Goal: Information Seeking & Learning: Find specific fact

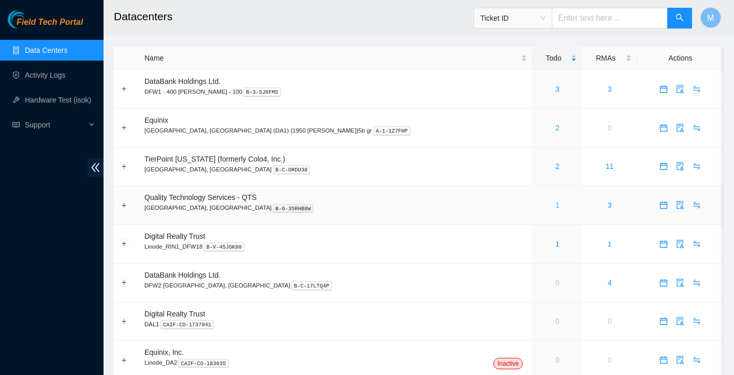
click at [555, 204] on link "1" at bounding box center [557, 205] width 4 height 8
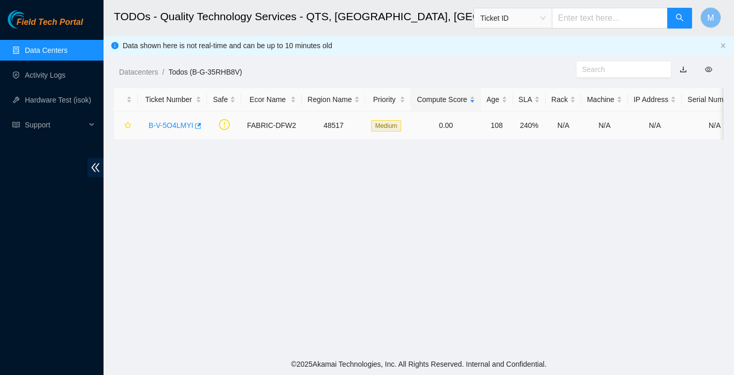
click at [169, 125] on link "B-V-5O4LMYI" at bounding box center [171, 125] width 45 height 8
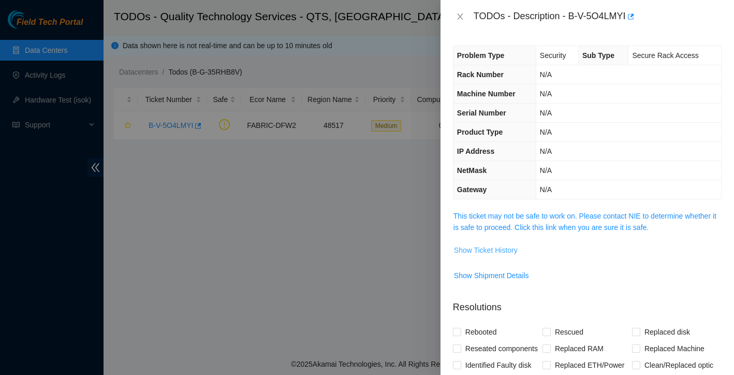
click at [503, 242] on button "Show Ticket History" at bounding box center [485, 250] width 65 height 17
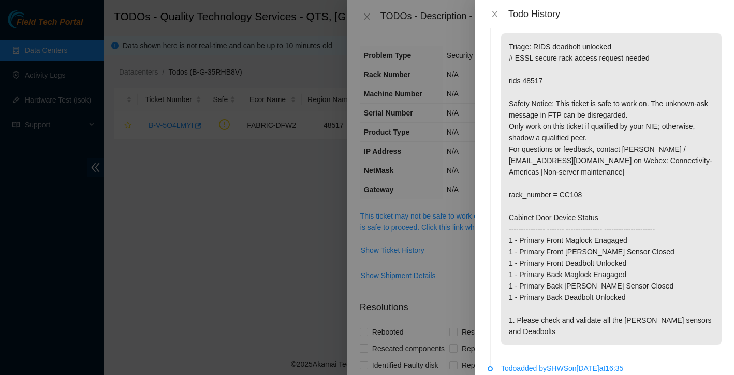
scroll to position [23, 0]
click at [498, 17] on icon "close" at bounding box center [495, 14] width 8 height 8
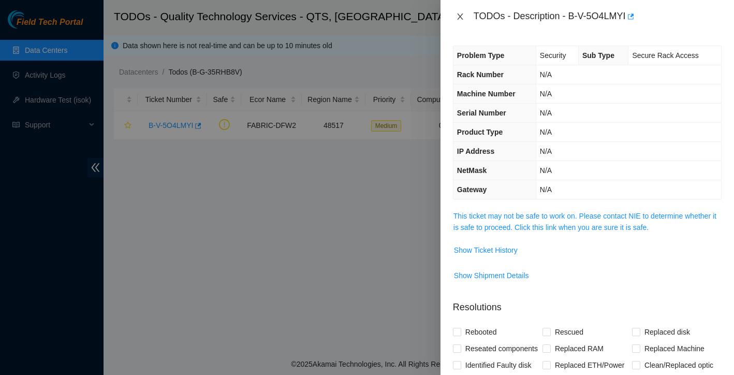
click at [463, 16] on icon "close" at bounding box center [460, 16] width 8 height 8
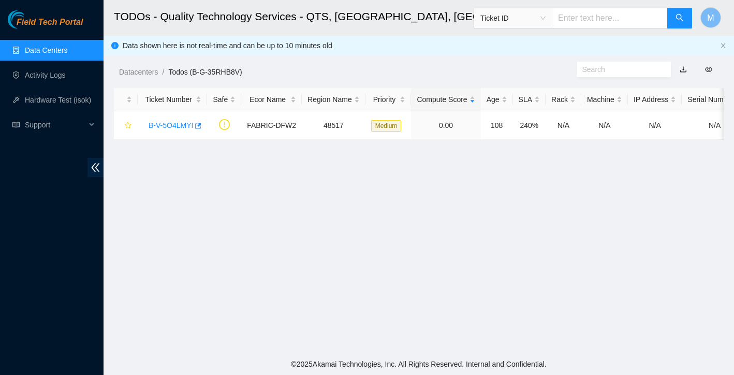
click at [67, 51] on link "Data Centers" at bounding box center [46, 50] width 42 height 8
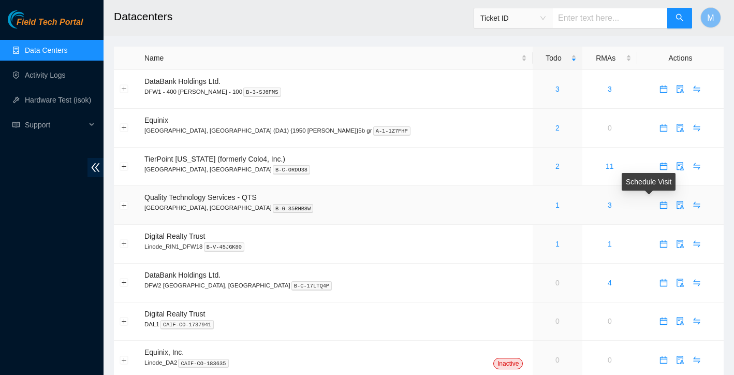
click at [659, 207] on icon "calendar" at bounding box center [663, 205] width 8 height 8
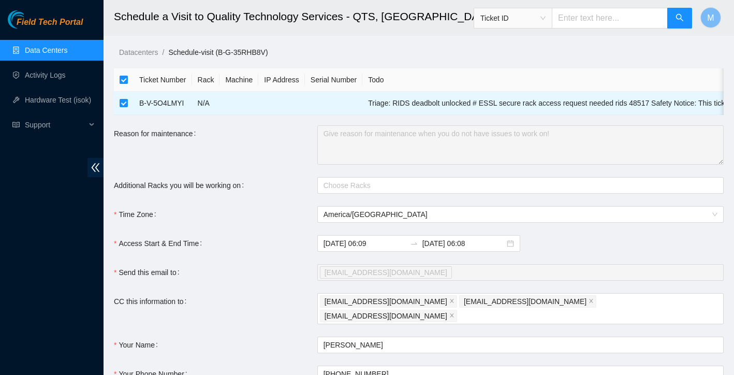
click at [124, 76] on input "checkbox" at bounding box center [124, 80] width 8 height 8
checkbox input "false"
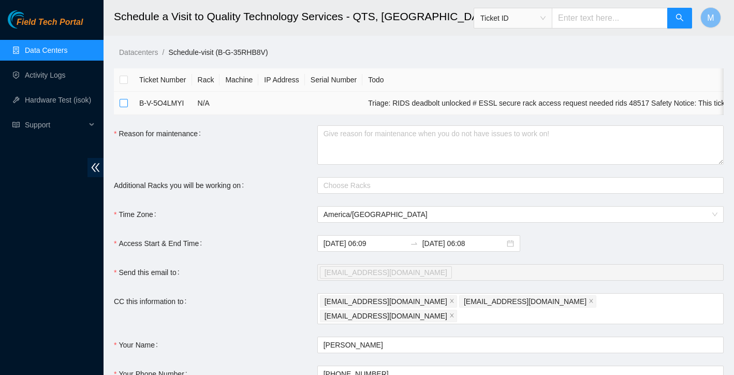
click at [124, 106] on input "checkbox" at bounding box center [124, 103] width 8 height 8
checkbox input "true"
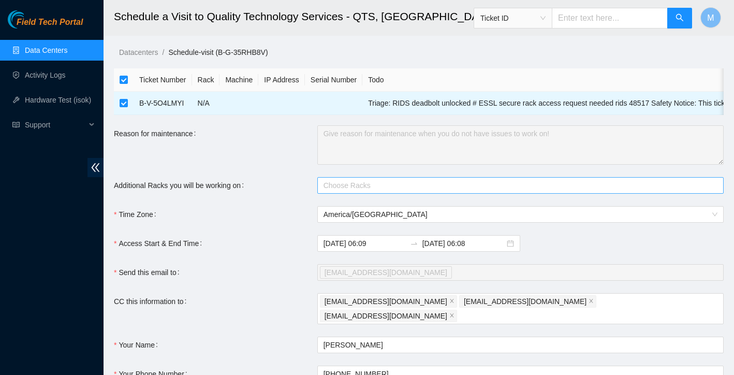
click at [390, 187] on div at bounding box center [515, 185] width 391 height 12
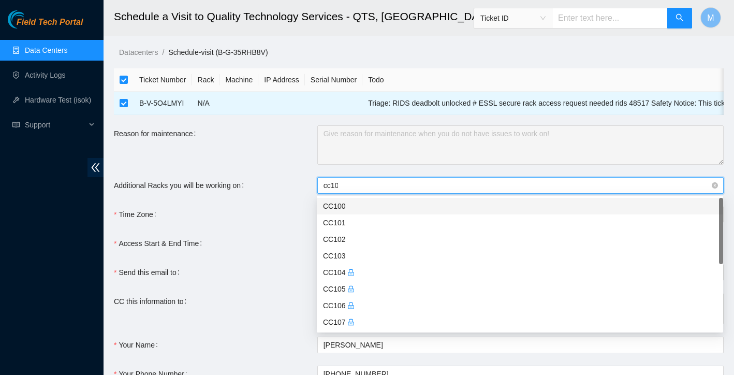
type input "cc108"
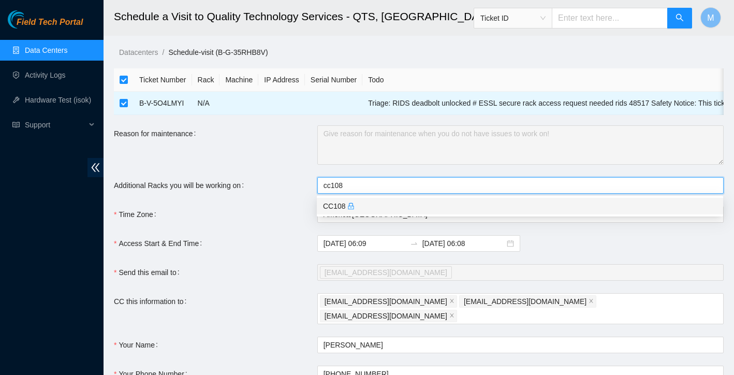
click at [397, 207] on div "CC108" at bounding box center [520, 205] width 394 height 11
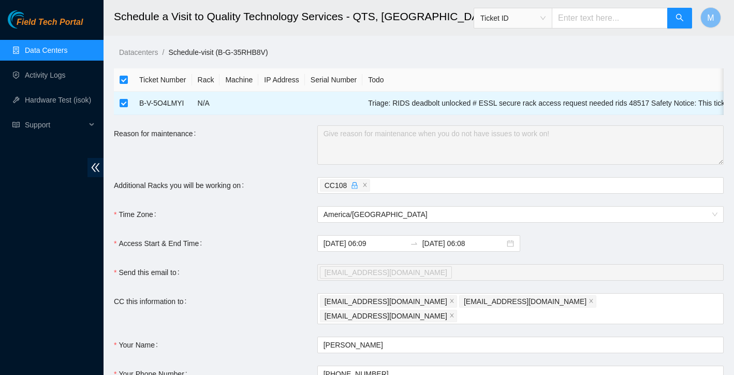
click at [281, 243] on div "Access Start & End Time" at bounding box center [215, 243] width 203 height 17
click at [461, 245] on input "2025-10-03 06:08" at bounding box center [463, 243] width 82 height 11
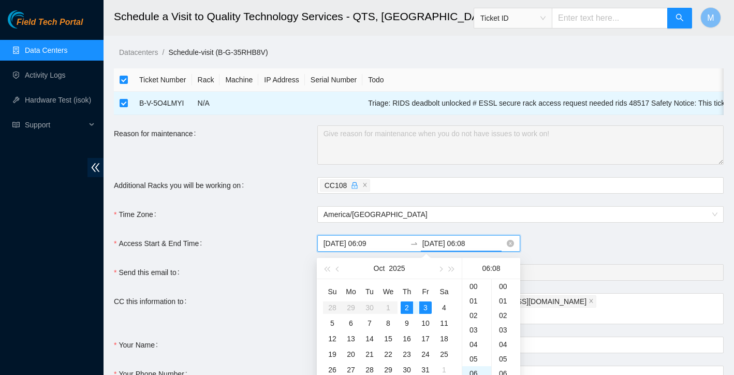
scroll to position [116, 0]
click at [407, 309] on div "2" at bounding box center [407, 307] width 12 height 12
click at [476, 292] on div "23" at bounding box center [476, 287] width 29 height 14
click at [505, 310] on div "10" at bounding box center [506, 315] width 28 height 14
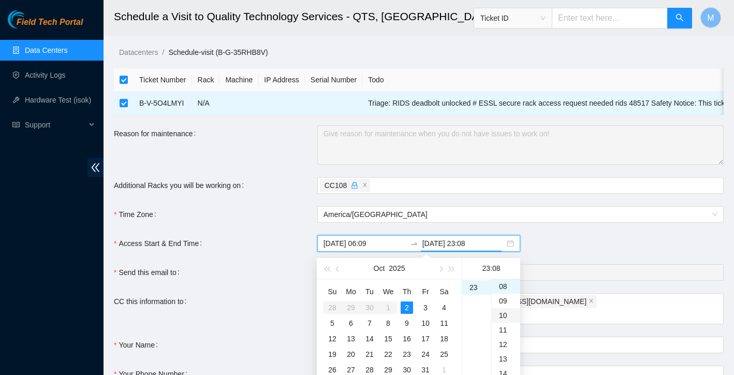
type input "2025-10-02 23:10"
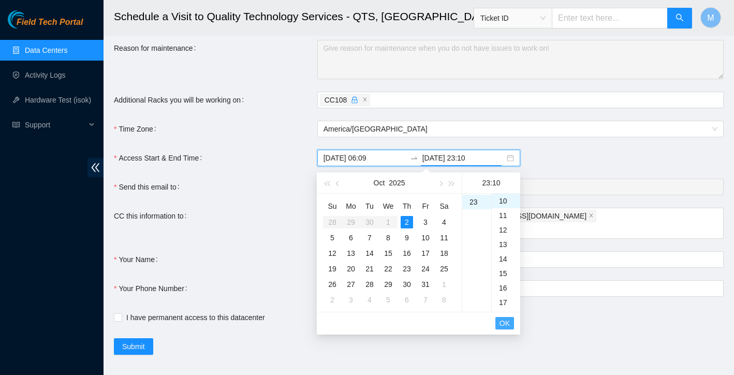
scroll to position [85, 0]
click at [504, 320] on span "OK" at bounding box center [504, 323] width 10 height 11
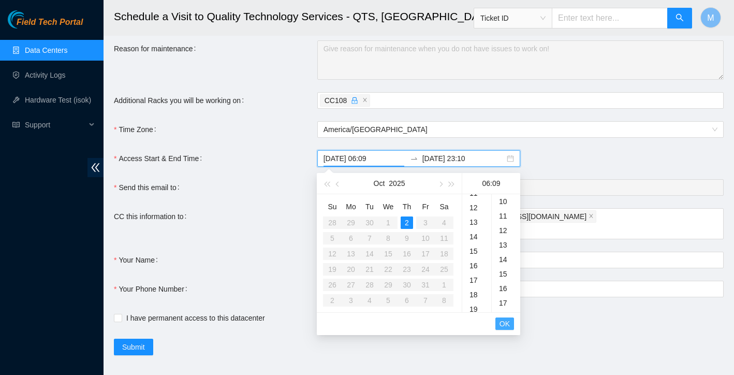
scroll to position [130, 0]
click at [504, 320] on span "OK" at bounding box center [504, 323] width 10 height 11
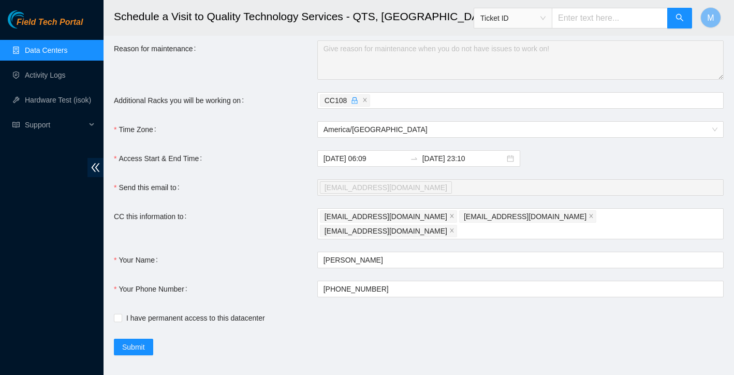
click at [116, 310] on div "I have permanent access to this datacenter" at bounding box center [317, 318] width 406 height 17
click at [117, 314] on input "I have permanent access to this datacenter" at bounding box center [117, 317] width 7 height 7
checkbox input "true"
click at [136, 341] on span "Submit" at bounding box center [133, 346] width 23 height 11
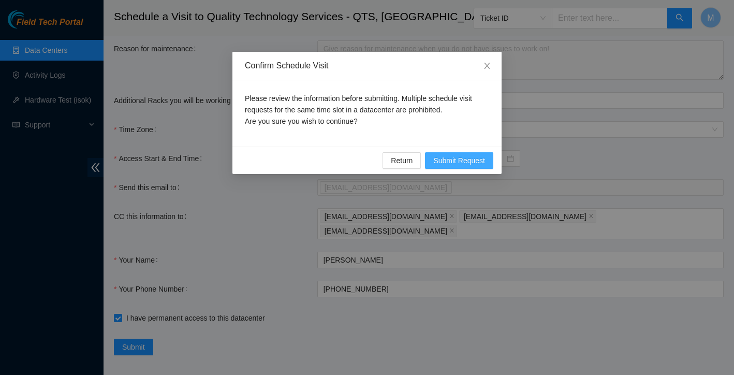
click at [465, 160] on span "Submit Request" at bounding box center [459, 160] width 52 height 11
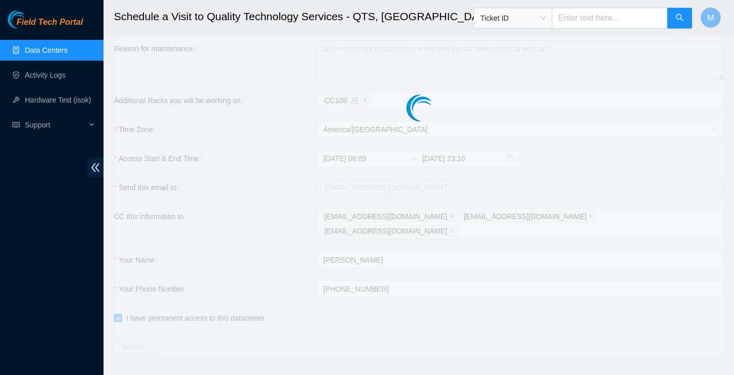
type input "2025-10-02 06:10"
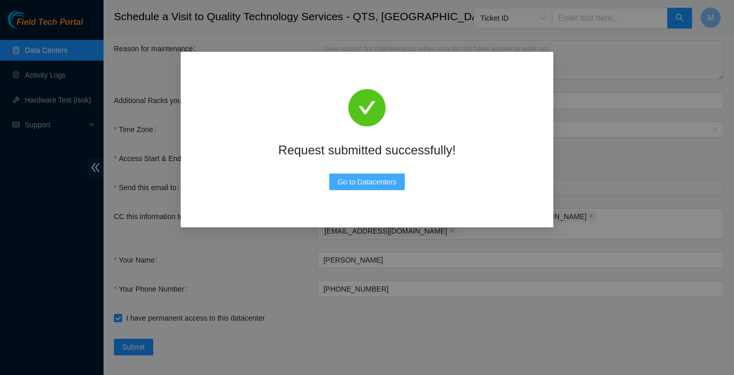
click at [381, 183] on span "Go to Datacenters" at bounding box center [366, 181] width 59 height 11
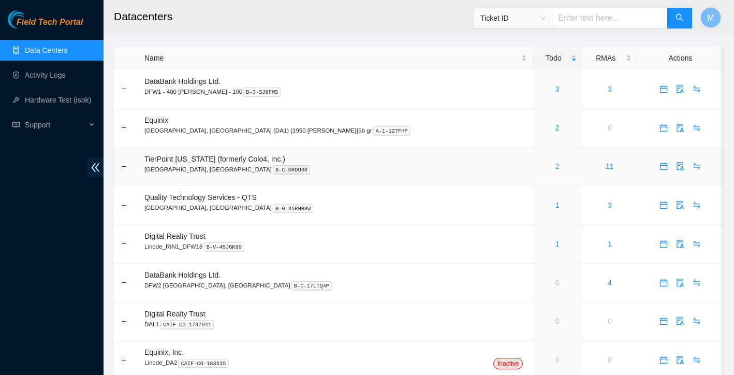
click at [555, 165] on link "2" at bounding box center [557, 166] width 4 height 8
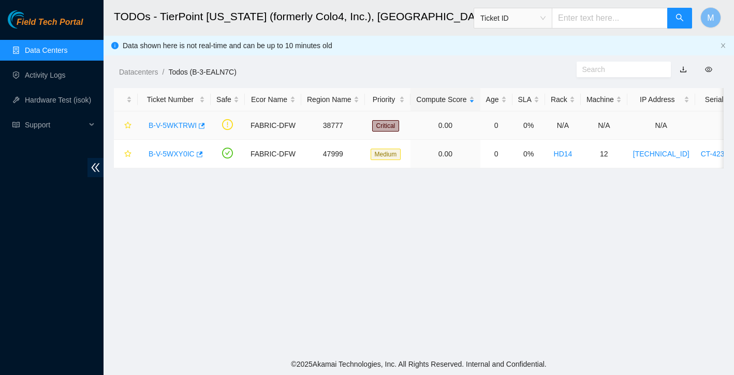
click at [171, 125] on link "B-V-5WKTRWI" at bounding box center [173, 125] width 48 height 8
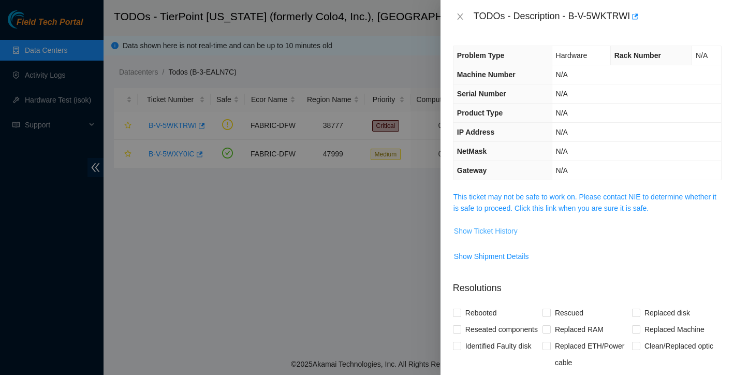
click at [511, 232] on span "Show Ticket History" at bounding box center [486, 230] width 64 height 11
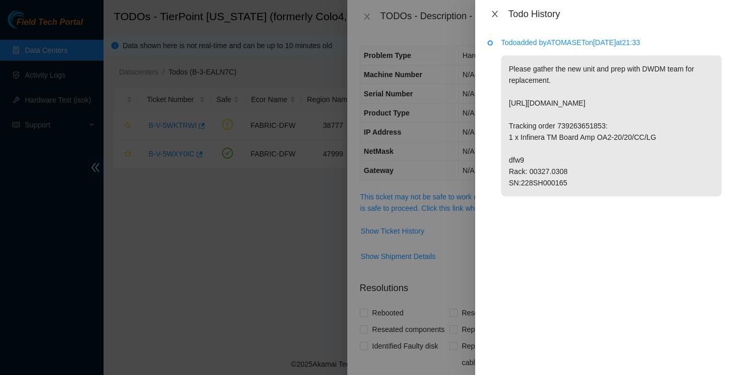
click at [493, 13] on icon "close" at bounding box center [495, 14] width 8 height 8
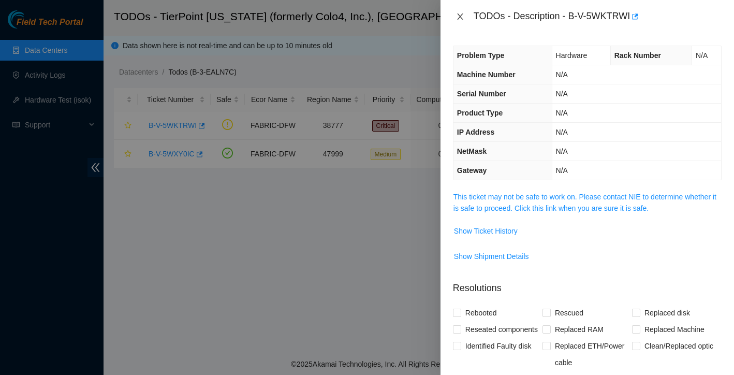
click at [461, 17] on icon "close" at bounding box center [460, 16] width 8 height 8
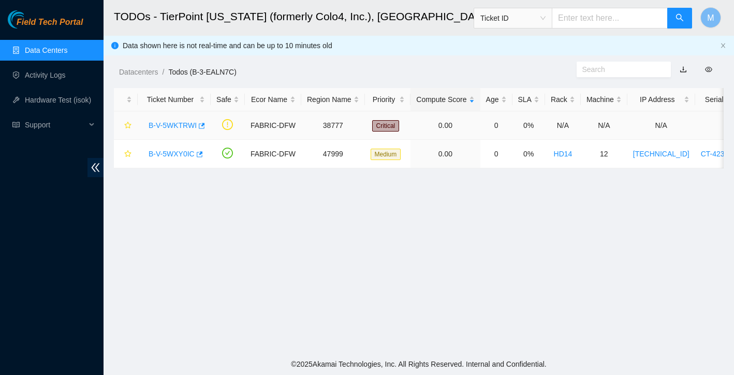
click at [185, 126] on link "B-V-5WKTRWI" at bounding box center [173, 125] width 48 height 8
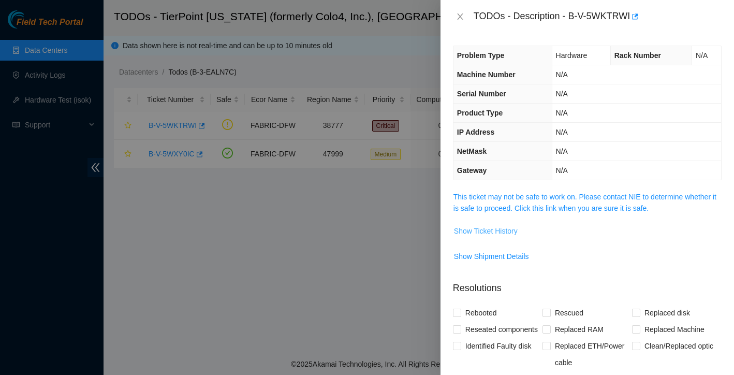
click at [482, 230] on span "Show Ticket History" at bounding box center [486, 230] width 64 height 11
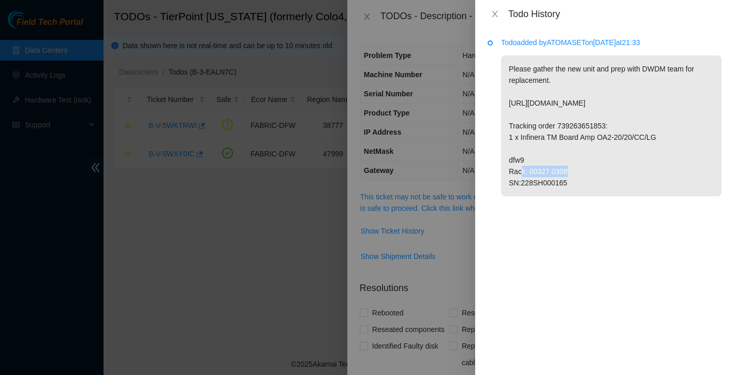
drag, startPoint x: 557, startPoint y: 139, endPoint x: 614, endPoint y: 134, distance: 56.6
click at [614, 134] on p "Please gather the new unit and prep with DWDM team for replacement. [URL][DOMAI…" at bounding box center [611, 125] width 221 height 141
copy p "739263651853"
click at [572, 245] on div "Todo added by ATOMASET on [DATE] 21:33 Please gather the new unit and prep with…" at bounding box center [604, 201] width 259 height 347
drag, startPoint x: 522, startPoint y: 196, endPoint x: 571, endPoint y: 194, distance: 48.7
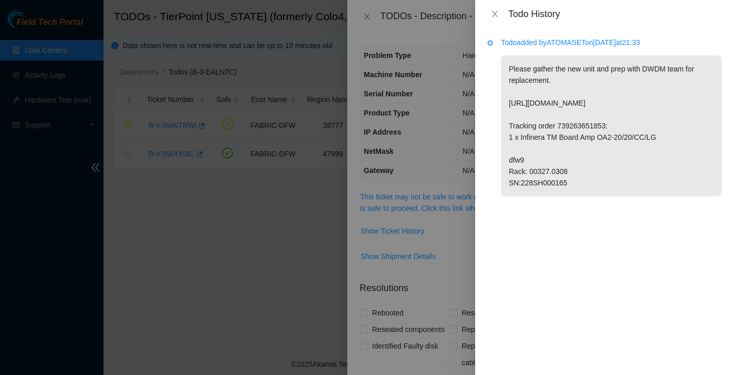
click at [571, 194] on p "Please gather the new unit and prep with DWDM team for replacement. [URL][DOMAI…" at bounding box center [611, 125] width 221 height 141
click at [584, 196] on p "Please gather the new unit and prep with DWDM team for replacement. [URL][DOMAI…" at bounding box center [611, 125] width 221 height 141
drag, startPoint x: 530, startPoint y: 182, endPoint x: 577, endPoint y: 185, distance: 47.7
click at [577, 185] on p "Please gather the new unit and prep with DWDM team for replacement. [URL][DOMAI…" at bounding box center [611, 125] width 221 height 141
copy p "00327.0308"
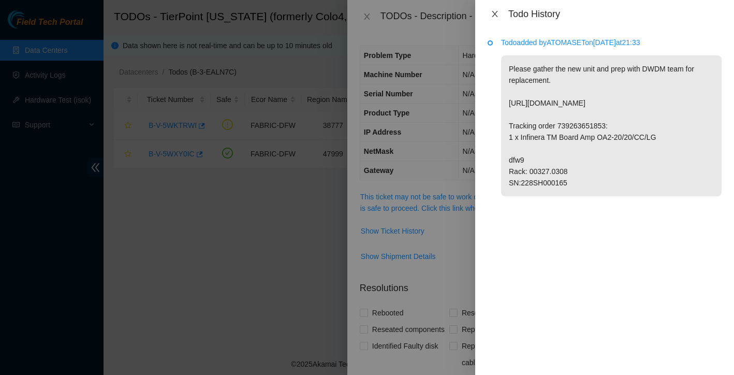
click at [496, 12] on icon "close" at bounding box center [495, 14] width 6 height 6
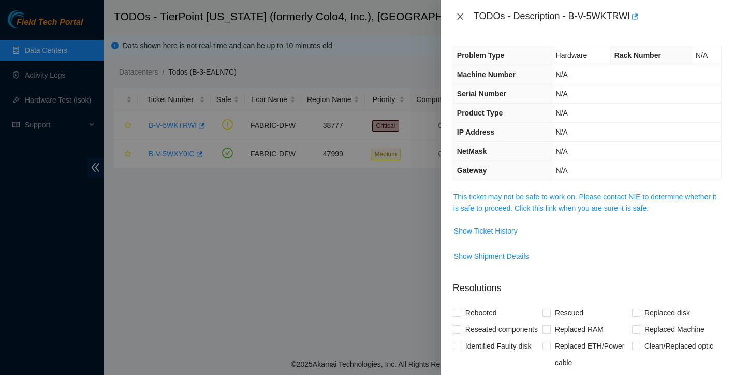
click at [459, 16] on icon "close" at bounding box center [460, 16] width 8 height 8
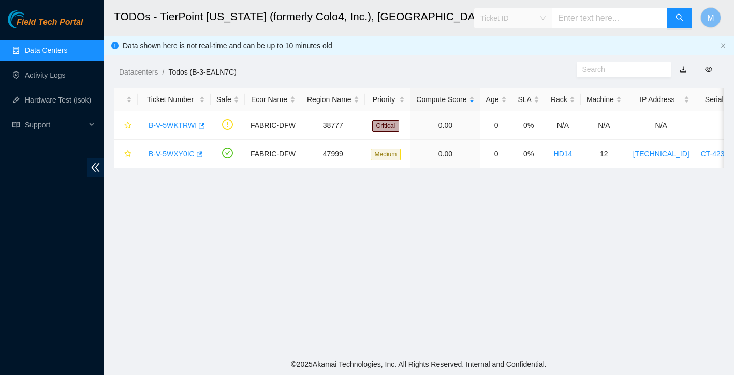
click at [539, 20] on span "Ticket ID" at bounding box center [512, 18] width 65 height 16
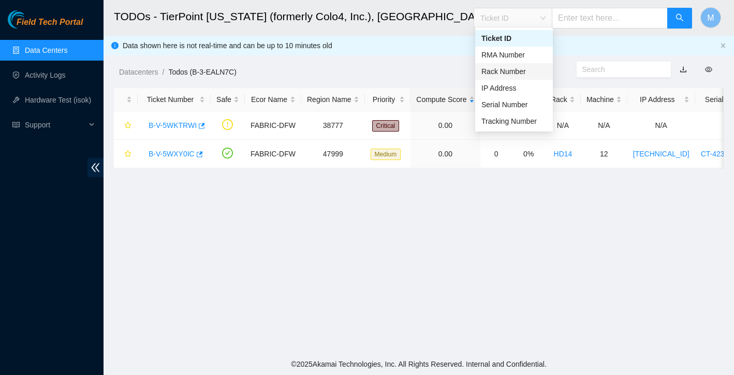
click at [526, 71] on div "Rack Number" at bounding box center [513, 71] width 65 height 11
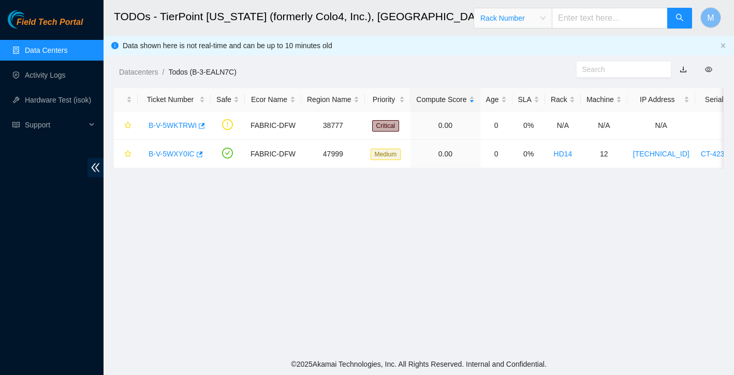
click at [582, 22] on input "text" at bounding box center [610, 18] width 116 height 21
paste input "00327.0308"
type input "00327.0308"
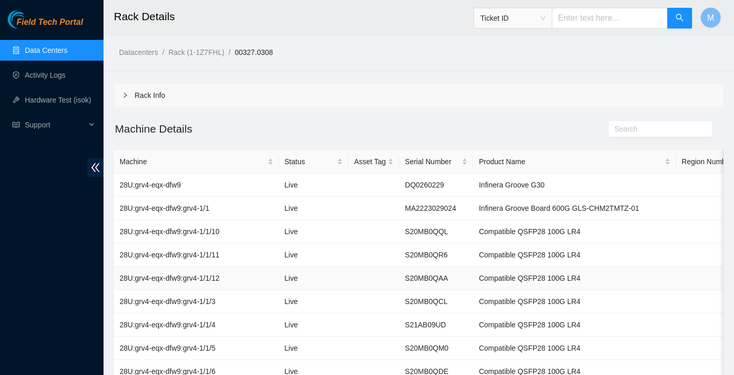
scroll to position [0, -3]
drag, startPoint x: 240, startPoint y: 53, endPoint x: 290, endPoint y: 54, distance: 50.2
click at [290, 54] on ol "Datacenters / Rack (1-1Z7FHL) / 00327.0308 /" at bounding box center [348, 52] width 458 height 11
copy ol "00327.0308"
click at [52, 54] on link "Data Centers" at bounding box center [46, 50] width 42 height 8
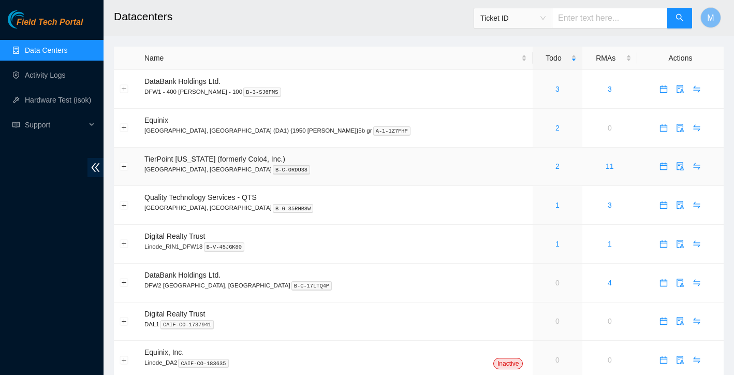
click at [538, 171] on div "2" at bounding box center [557, 165] width 38 height 11
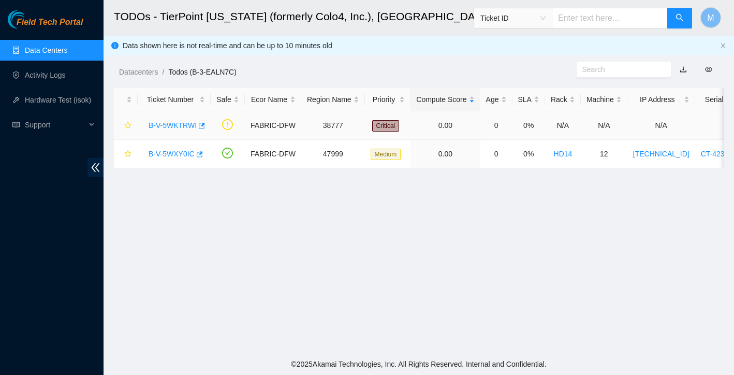
click at [193, 125] on link "B-V-5WKTRWI" at bounding box center [173, 125] width 48 height 8
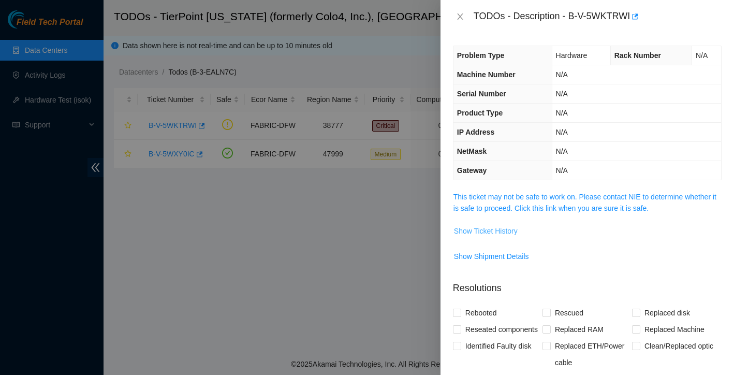
click at [506, 234] on span "Show Ticket History" at bounding box center [486, 230] width 64 height 11
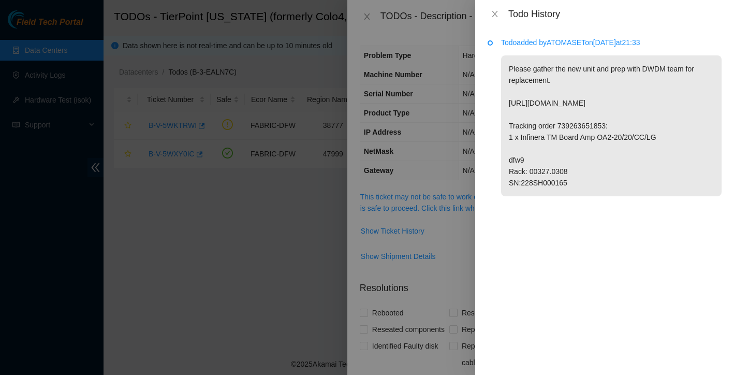
drag, startPoint x: 520, startPoint y: 148, endPoint x: 567, endPoint y: 150, distance: 47.7
click at [567, 150] on p "Please gather the new unit and prep with DWDM team for replacement. [URL][DOMAI…" at bounding box center [611, 125] width 221 height 141
click at [561, 275] on div "Todo added by ATOMASET on [DATE] 21:33 Please gather the new unit and prep with…" at bounding box center [604, 201] width 259 height 347
drag, startPoint x: 509, startPoint y: 69, endPoint x: 602, endPoint y: 194, distance: 156.4
click at [602, 194] on p "Please gather the new unit and prep with DWDM team for replacement. [URL][DOMAI…" at bounding box center [611, 125] width 221 height 141
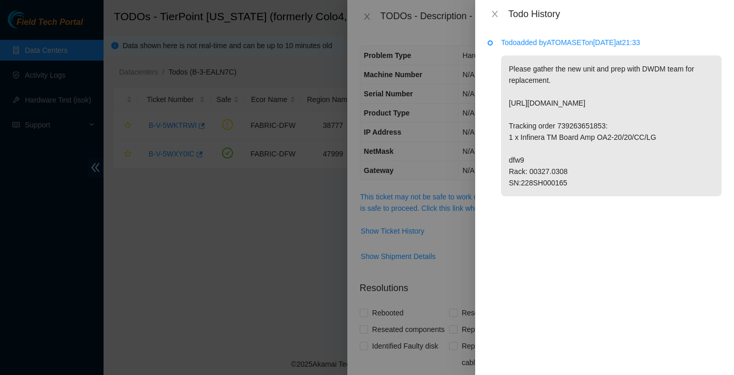
copy p "Please gather the new unit and prep with DWDM team for replacement. [URL][DOMAI…"
click at [597, 196] on p "Please gather the new unit and prep with DWDM team for replacement. [URL][DOMAI…" at bounding box center [611, 125] width 221 height 141
drag, startPoint x: 561, startPoint y: 148, endPoint x: 599, endPoint y: 150, distance: 38.4
click at [599, 150] on p "Please gather the new unit and prep with DWDM team for replacement. [URL][DOMAI…" at bounding box center [611, 125] width 221 height 141
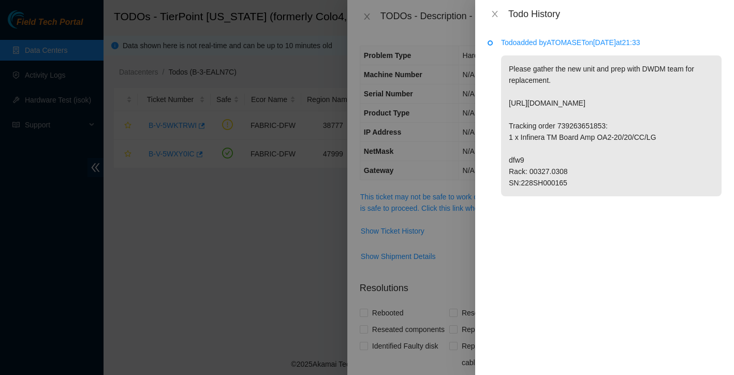
click at [529, 152] on p "Please gather the new unit and prep with DWDM team for replacement. [URL][DOMAI…" at bounding box center [611, 125] width 221 height 141
click at [495, 11] on icon "close" at bounding box center [495, 14] width 8 height 8
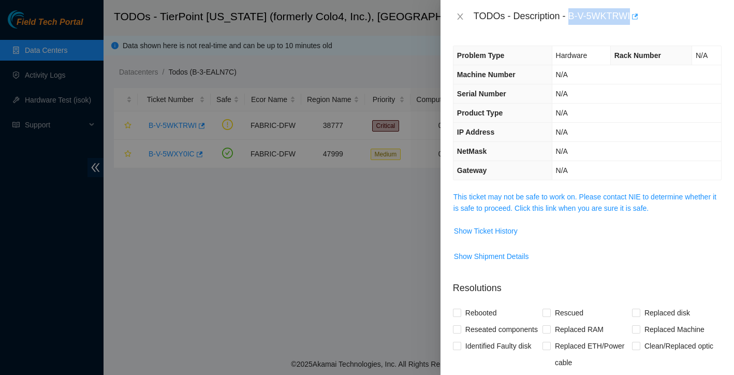
drag, startPoint x: 571, startPoint y: 17, endPoint x: 634, endPoint y: 10, distance: 62.9
click at [634, 10] on div "TODOs - Description - B-V-5WKTRWI" at bounding box center [598, 16] width 248 height 17
copy div "B-V-5WKTRWI"
click at [501, 234] on span "Show Ticket History" at bounding box center [486, 230] width 64 height 11
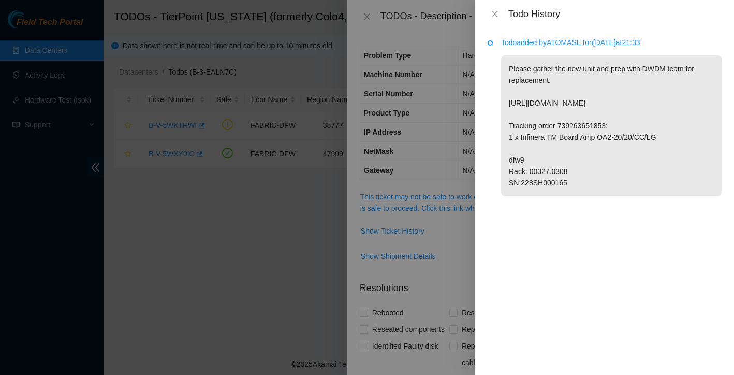
drag, startPoint x: 509, startPoint y: 69, endPoint x: 607, endPoint y: 188, distance: 153.4
click at [607, 188] on p "Please gather the new unit and prep with DWDM team for replacement. [URL][DOMAI…" at bounding box center [611, 125] width 221 height 141
copy p "Please gather the new unit and prep with DWDM team for replacement. [URL][DOMAI…"
click at [463, 278] on div at bounding box center [367, 187] width 734 height 375
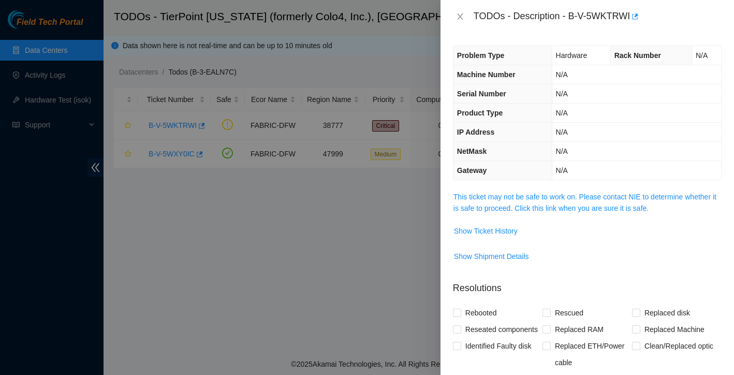
click at [332, 300] on div at bounding box center [367, 187] width 734 height 375
